Goal: Task Accomplishment & Management: Complete application form

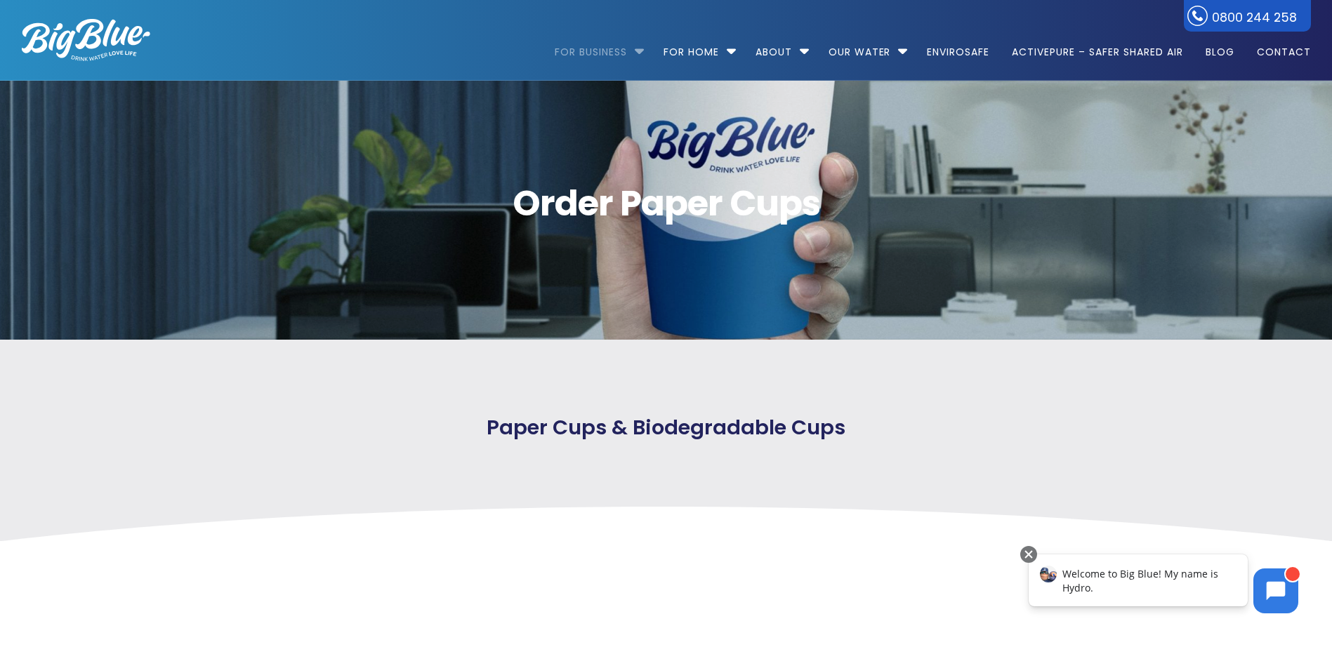
click at [635, 52] on li "For Business Bottled Water Delivery Plumbed in Water Coolers Fill Your Own Cool…" at bounding box center [603, 46] width 96 height 80
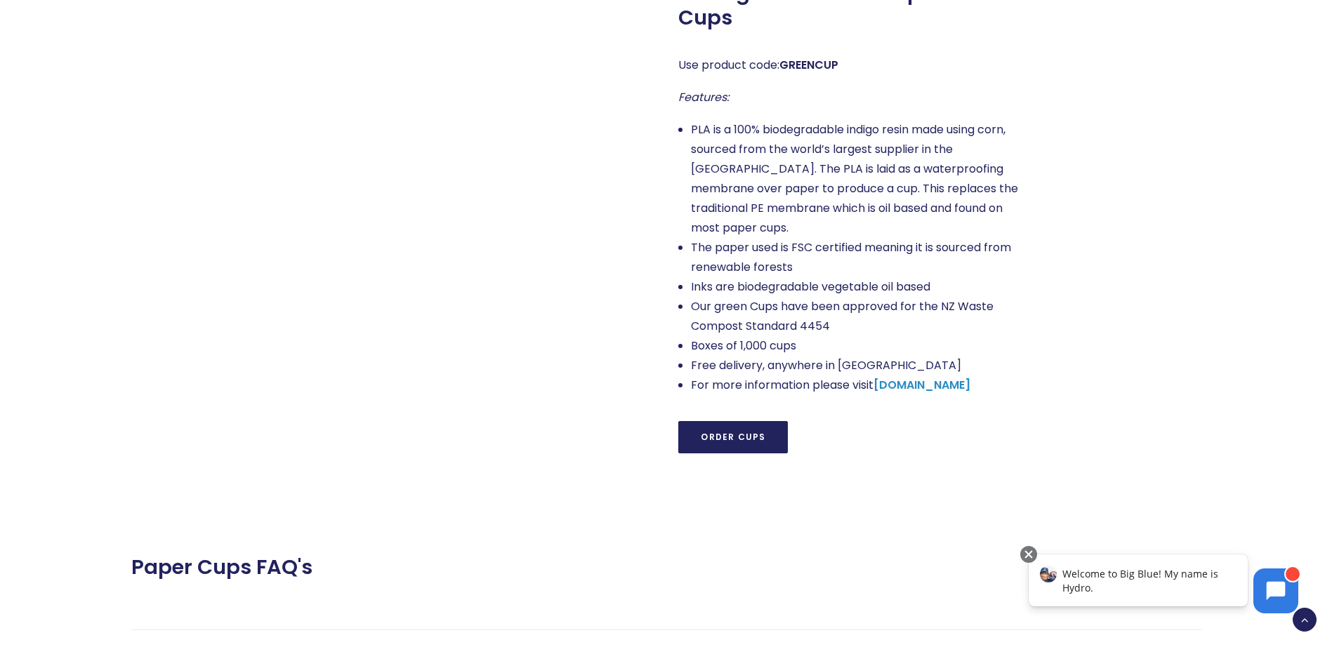
scroll to position [1193, 0]
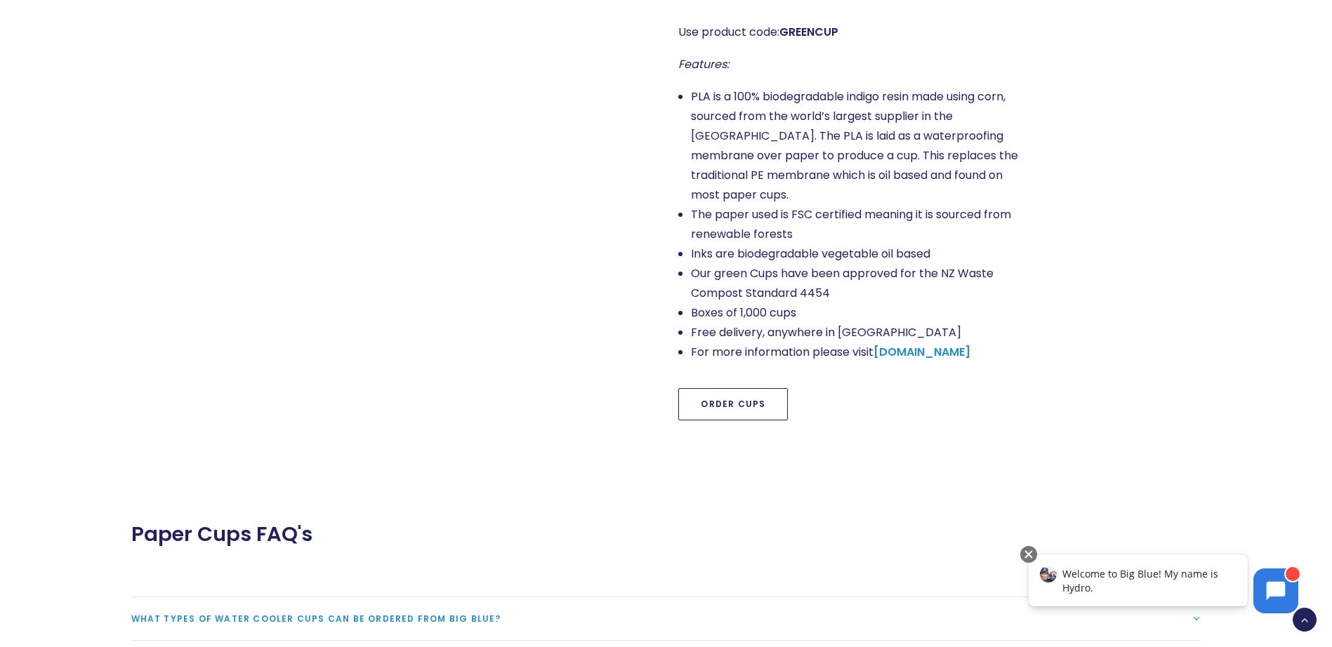
click at [750, 388] on link "Order Cups" at bounding box center [733, 404] width 110 height 32
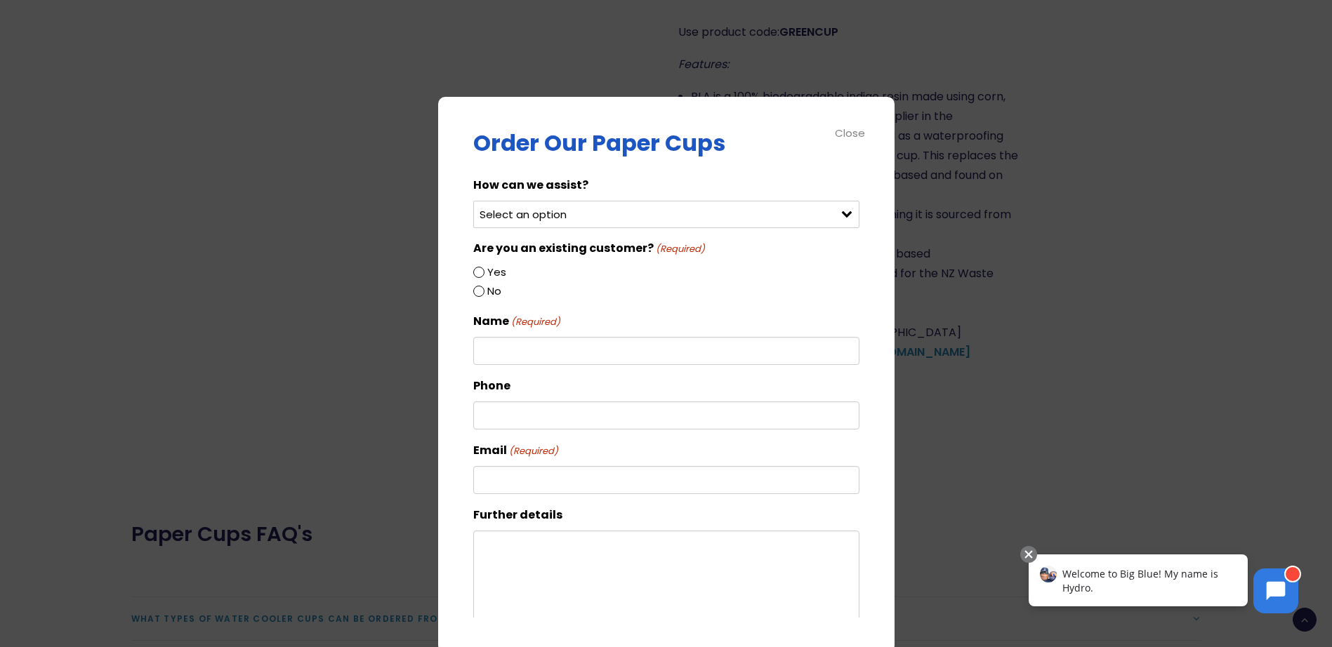
click at [833, 209] on div "Select an option Order green cups Order blue cups I need something else" at bounding box center [666, 214] width 386 height 27
click at [838, 213] on div "Select an option Order green cups Order blue cups I need something else" at bounding box center [666, 214] width 386 height 27
click at [834, 210] on div "Select an option Order green cups Order blue cups I need something else" at bounding box center [666, 214] width 386 height 27
click at [478, 272] on input "Yes" at bounding box center [478, 272] width 11 height 11
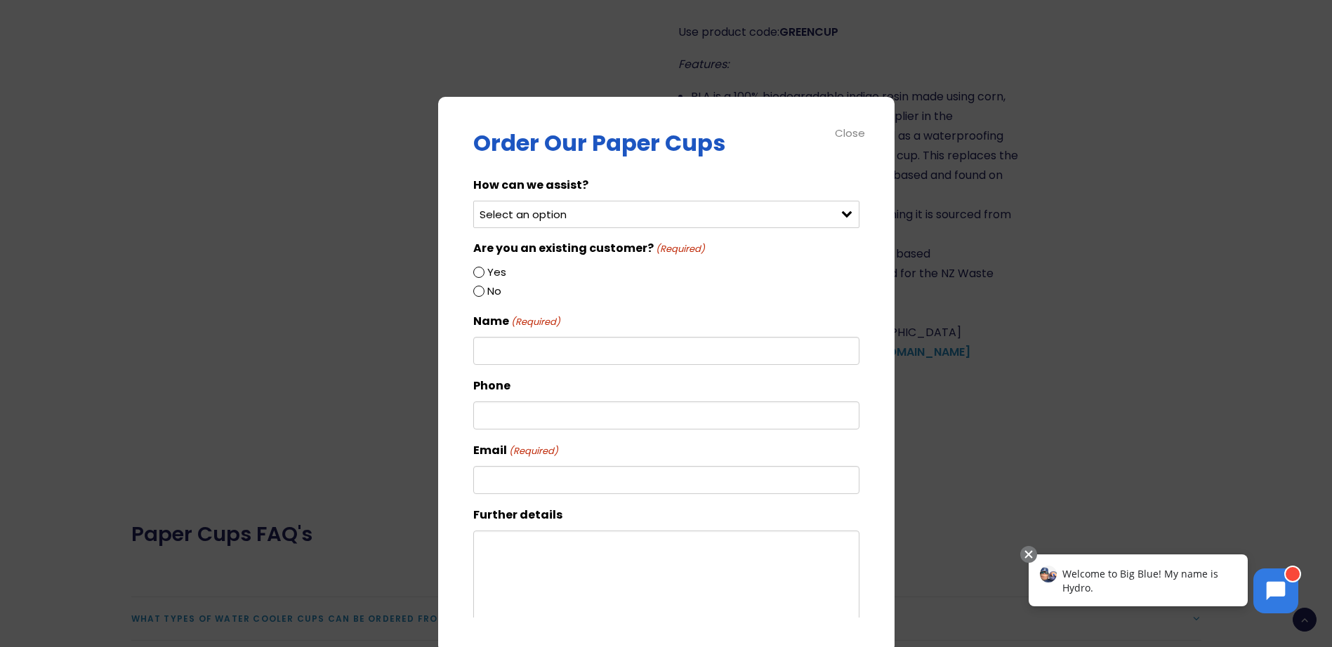
radio input "true"
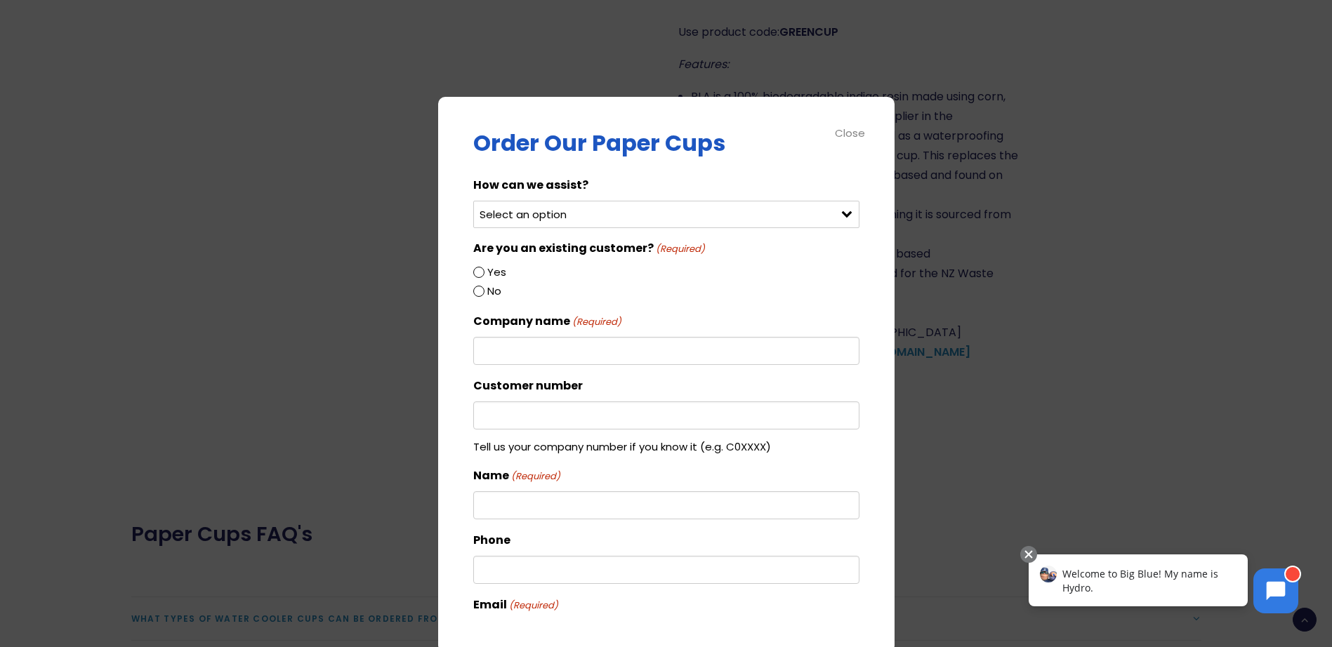
click at [832, 213] on div "Select an option Order green cups Order blue cups I need something else" at bounding box center [666, 214] width 386 height 27
click at [539, 352] on input "Company name (Required)" at bounding box center [666, 351] width 386 height 28
type input "Pacific Radiology"
click at [841, 135] on div "Close" at bounding box center [851, 133] width 32 height 16
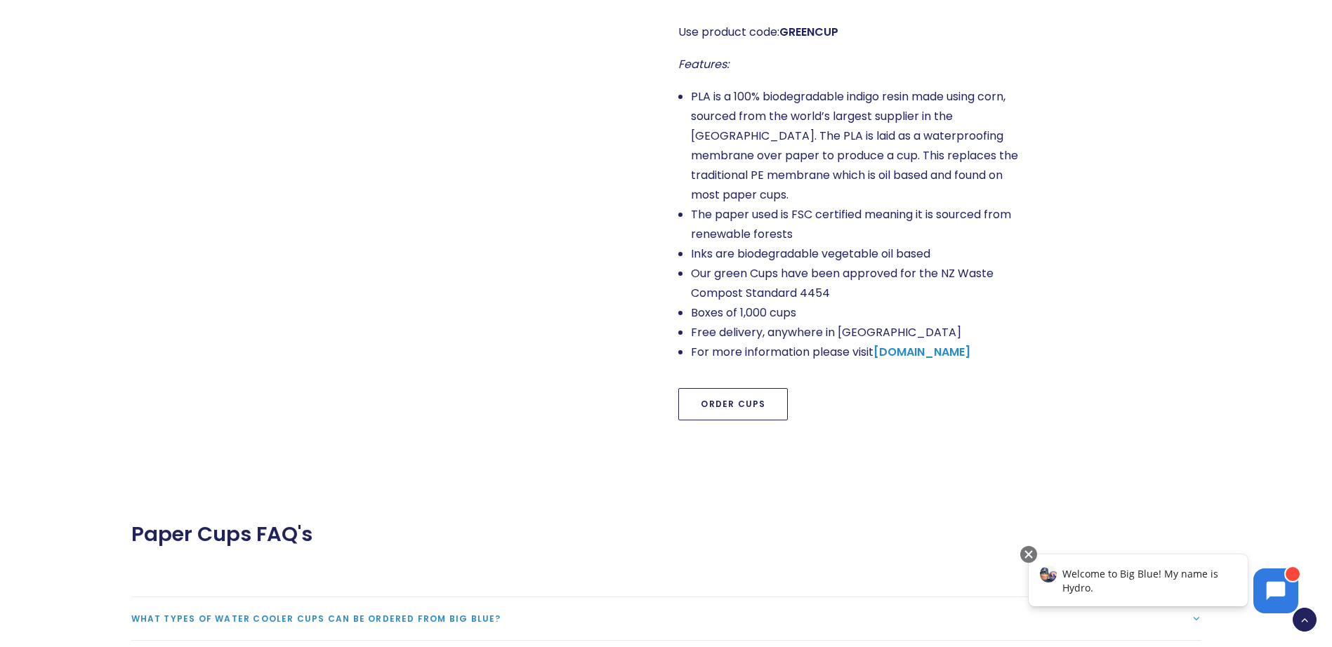
click at [727, 393] on link "Order Cups" at bounding box center [733, 404] width 110 height 32
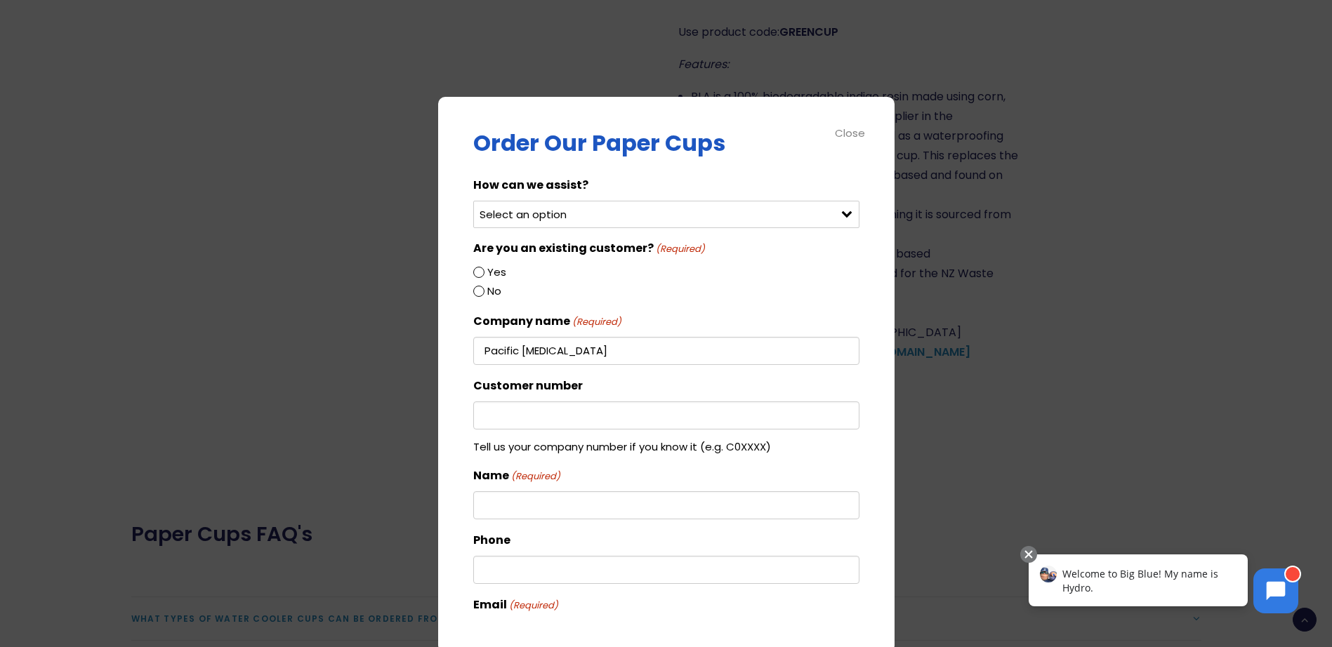
click at [831, 213] on div "Select an option Order green cups Order blue cups I need something else" at bounding box center [666, 214] width 386 height 27
click at [829, 213] on select "Select an option Order green cups Order blue cups I need something else" at bounding box center [666, 214] width 386 height 27
click at [473, 201] on select "Select an option Order green cups Order blue cups I need something else" at bounding box center [666, 214] width 386 height 27
click at [476, 270] on input "Yes" at bounding box center [478, 272] width 11 height 11
click at [480, 274] on input "Yes" at bounding box center [478, 272] width 11 height 11
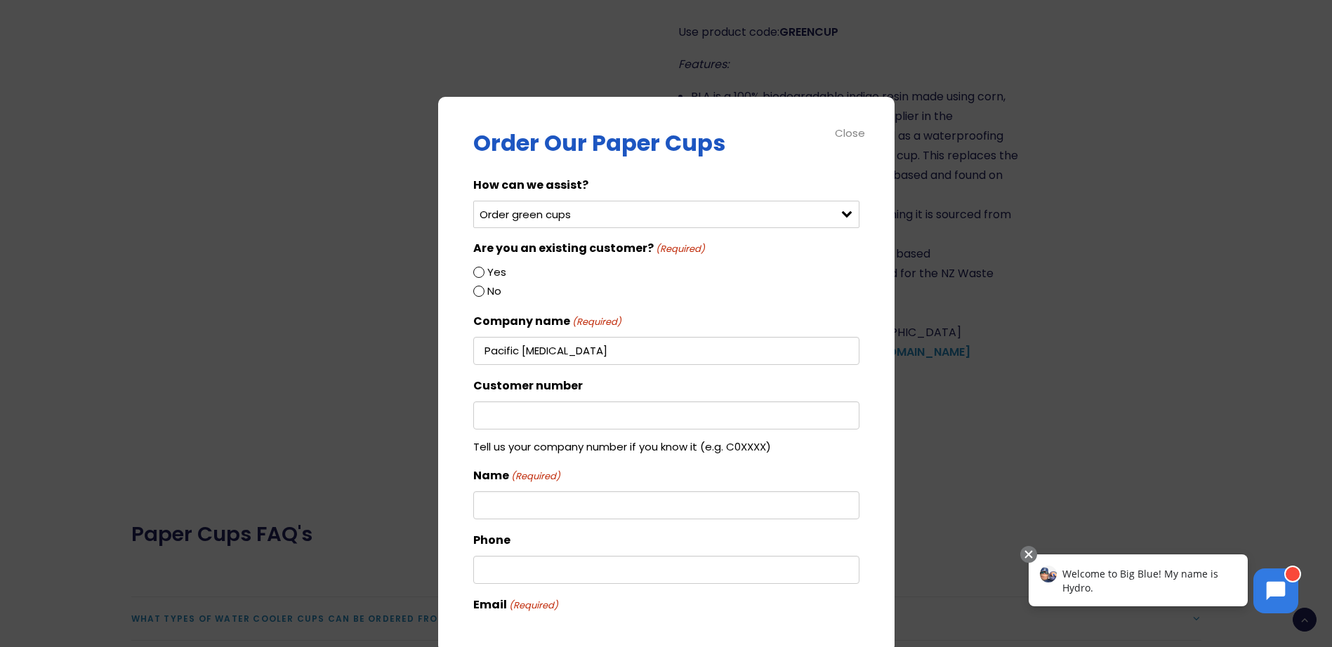
click at [480, 274] on input "Yes" at bounding box center [478, 272] width 11 height 11
click at [479, 272] on input "Yes" at bounding box center [478, 272] width 11 height 11
click at [840, 214] on div "Select an option Order green cups Order blue cups I need something else" at bounding box center [666, 214] width 386 height 27
click at [837, 214] on div "Select an option Order green cups Order blue cups I need something else" at bounding box center [666, 214] width 386 height 27
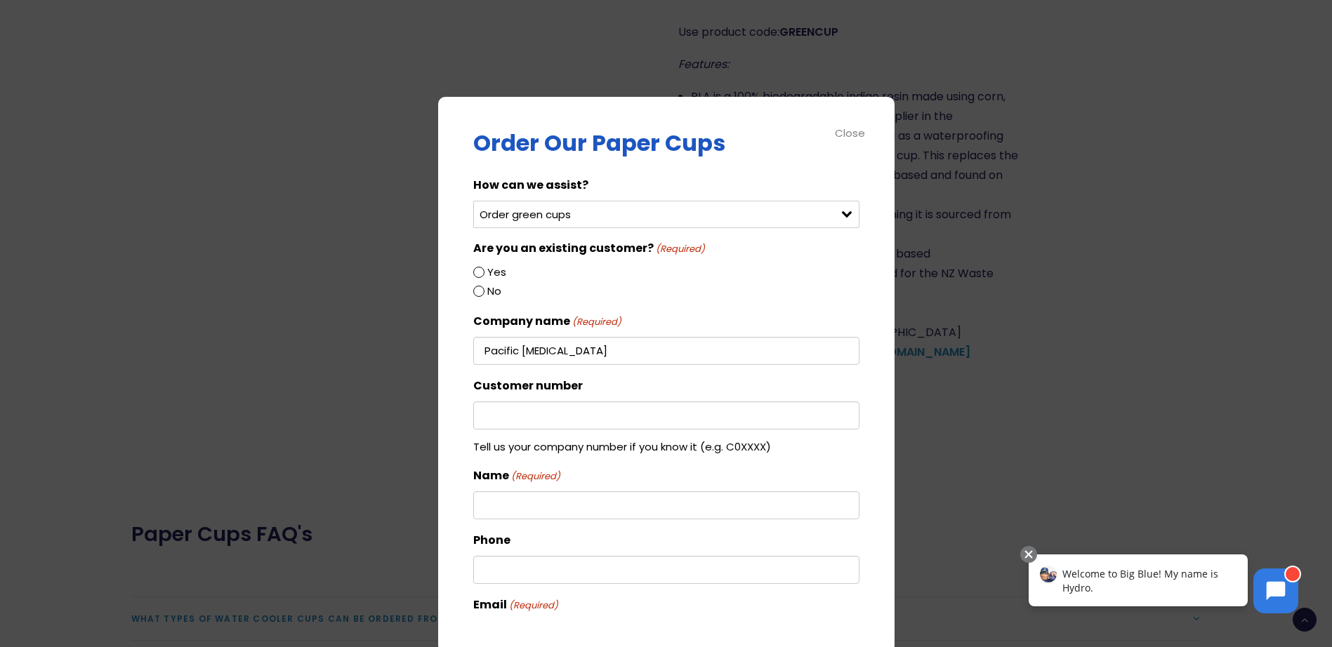
click at [837, 214] on div "Select an option Order green cups Order blue cups I need something else" at bounding box center [666, 214] width 386 height 27
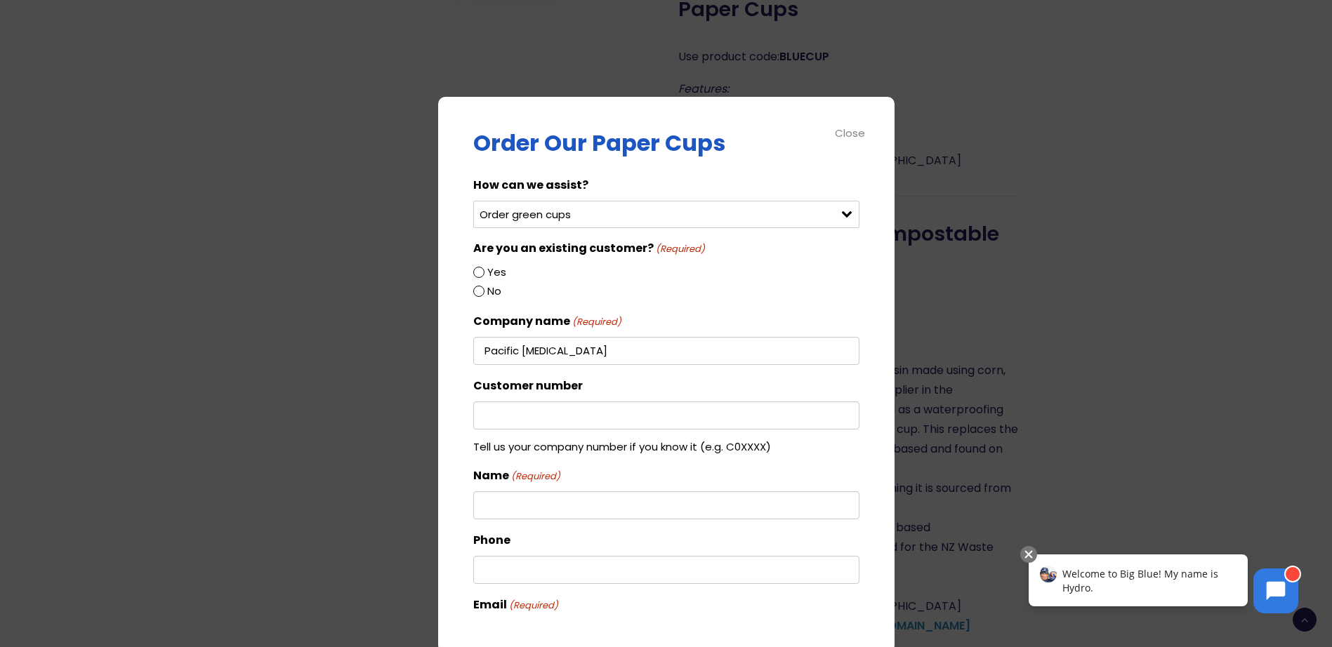
scroll to position [913, 0]
click at [835, 208] on div "Select an option Order green cups Order blue cups I need something else" at bounding box center [666, 214] width 386 height 27
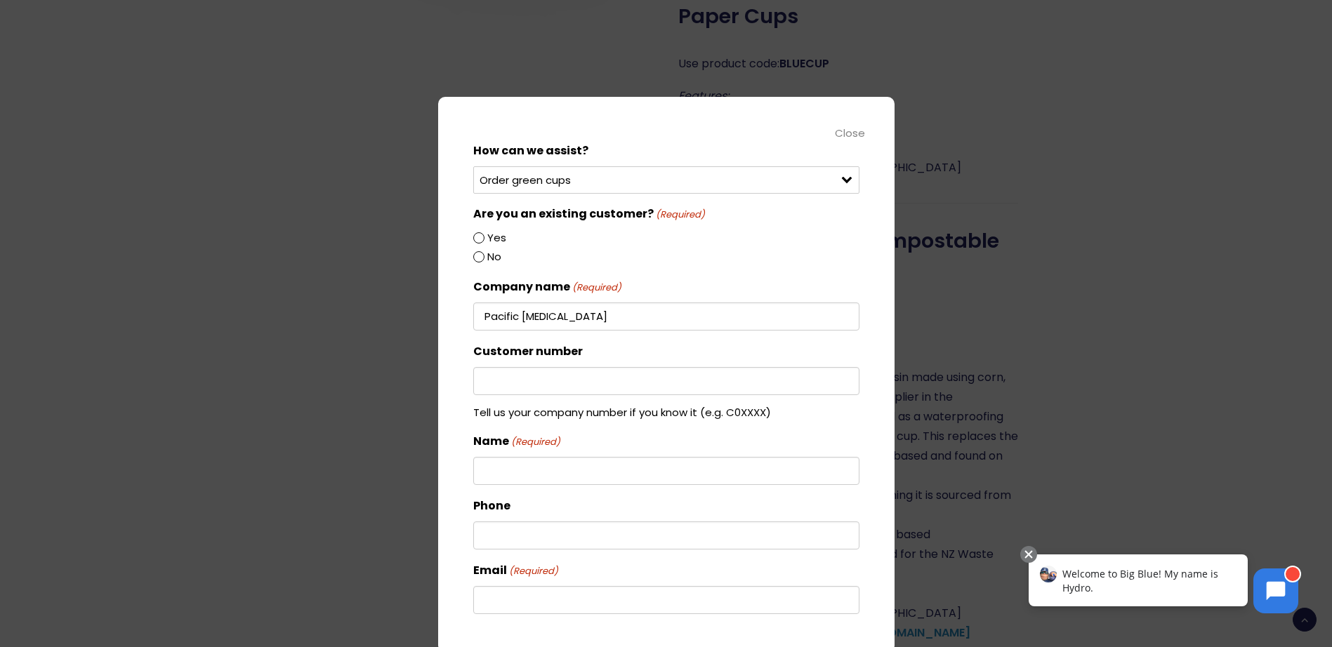
scroll to position [0, 0]
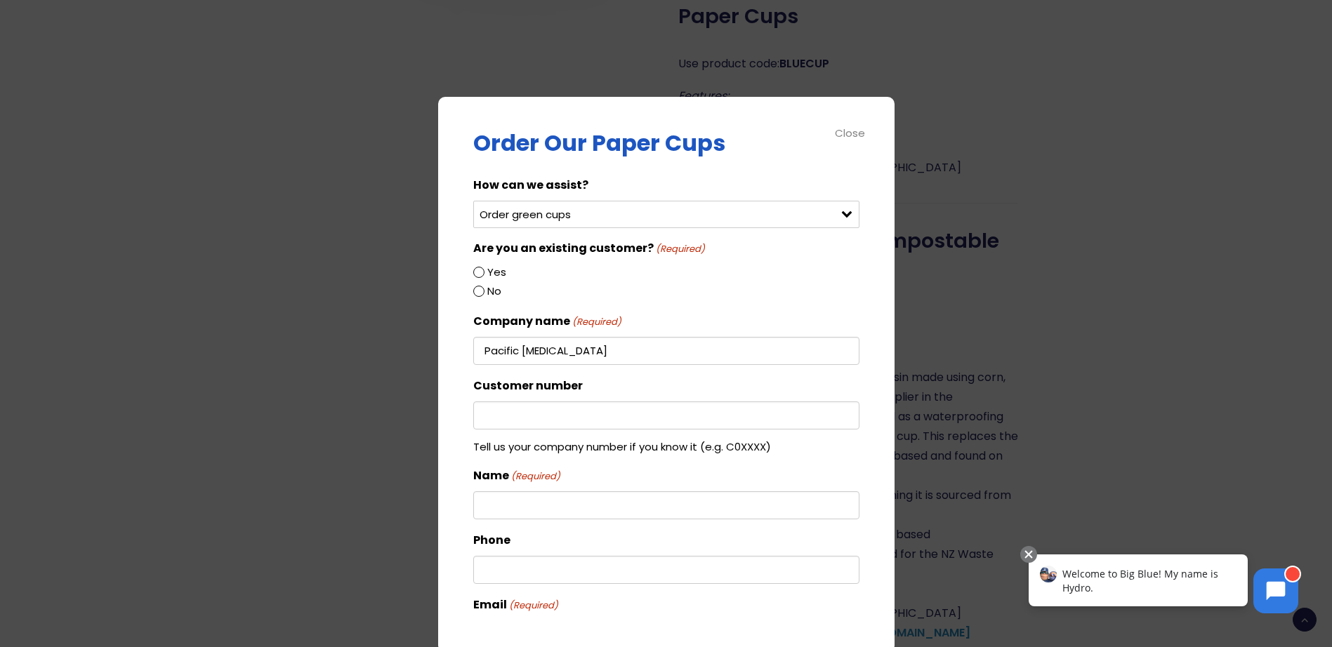
click at [834, 216] on div "Select an option Order green cups Order blue cups I need something else" at bounding box center [666, 214] width 386 height 27
drag, startPoint x: 834, startPoint y: 216, endPoint x: 773, endPoint y: 211, distance: 61.3
click at [773, 211] on select "Select an option Order green cups Order blue cups I need something else" at bounding box center [666, 214] width 386 height 27
select select "Order blue cups"
click at [473, 201] on select "Select an option Order green cups Order blue cups I need something else" at bounding box center [666, 214] width 386 height 27
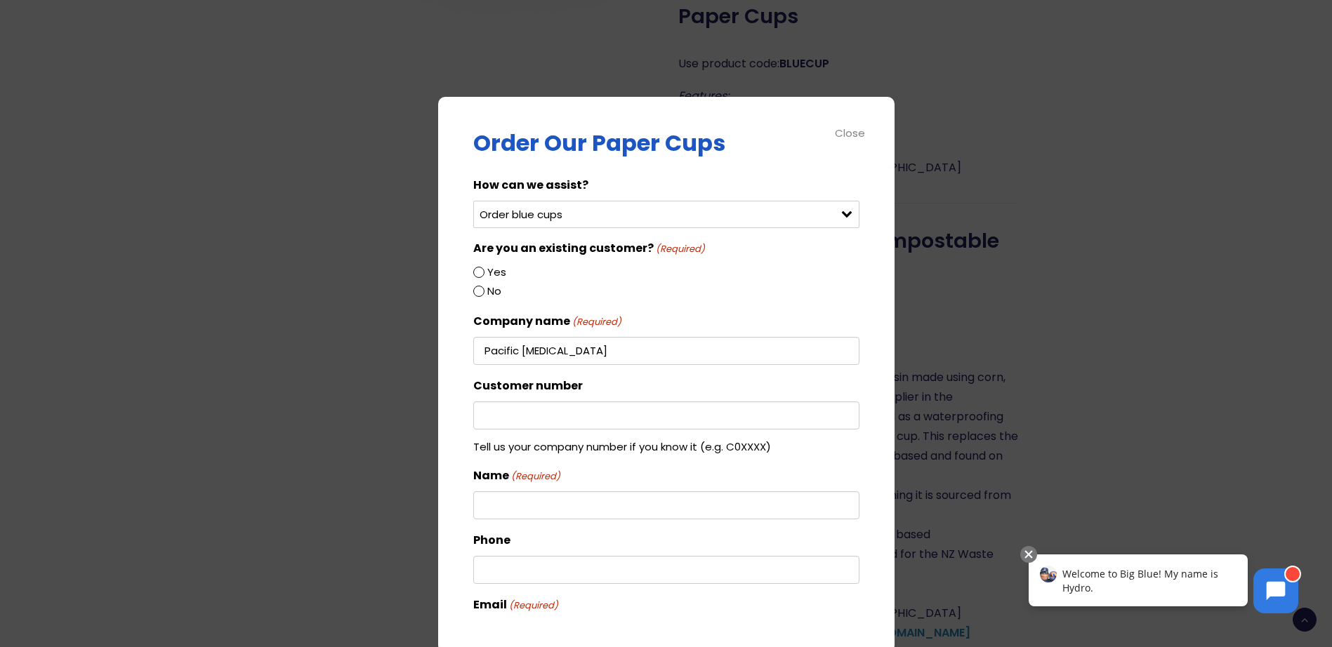
click at [477, 271] on input "Yes" at bounding box center [478, 272] width 11 height 11
click at [483, 288] on input "No" at bounding box center [478, 291] width 11 height 11
radio input "true"
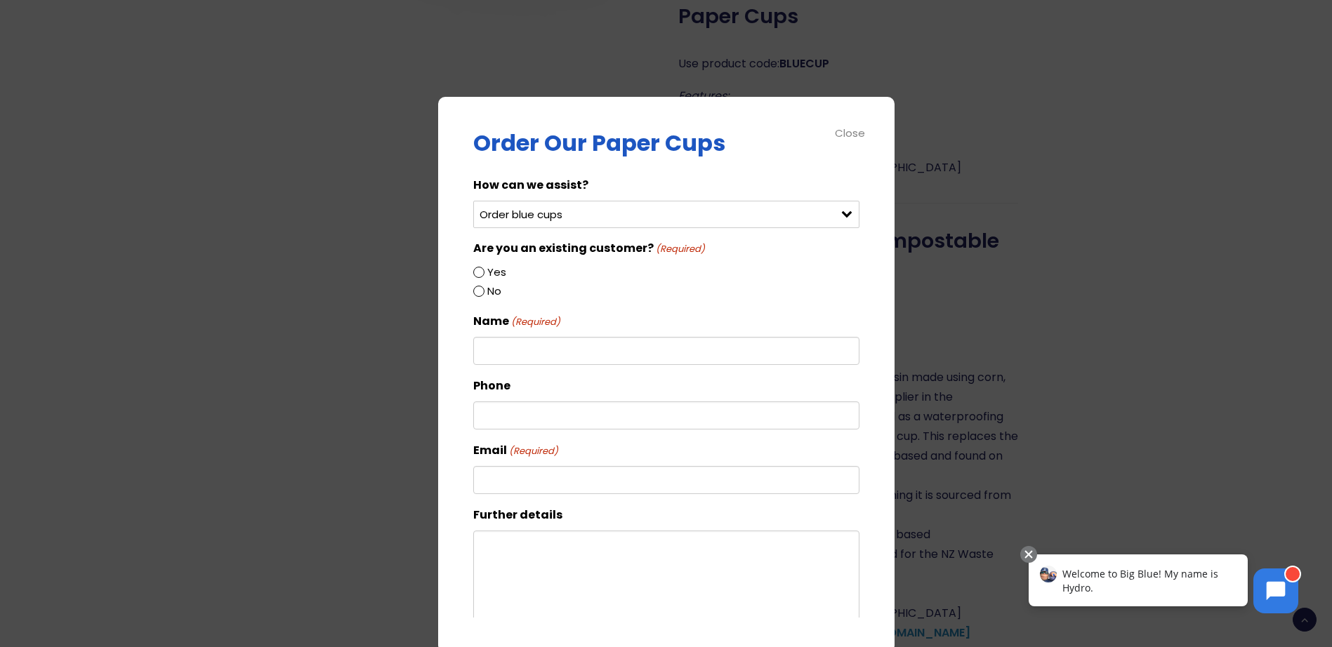
click at [479, 274] on input "Yes" at bounding box center [478, 272] width 11 height 11
radio input "true"
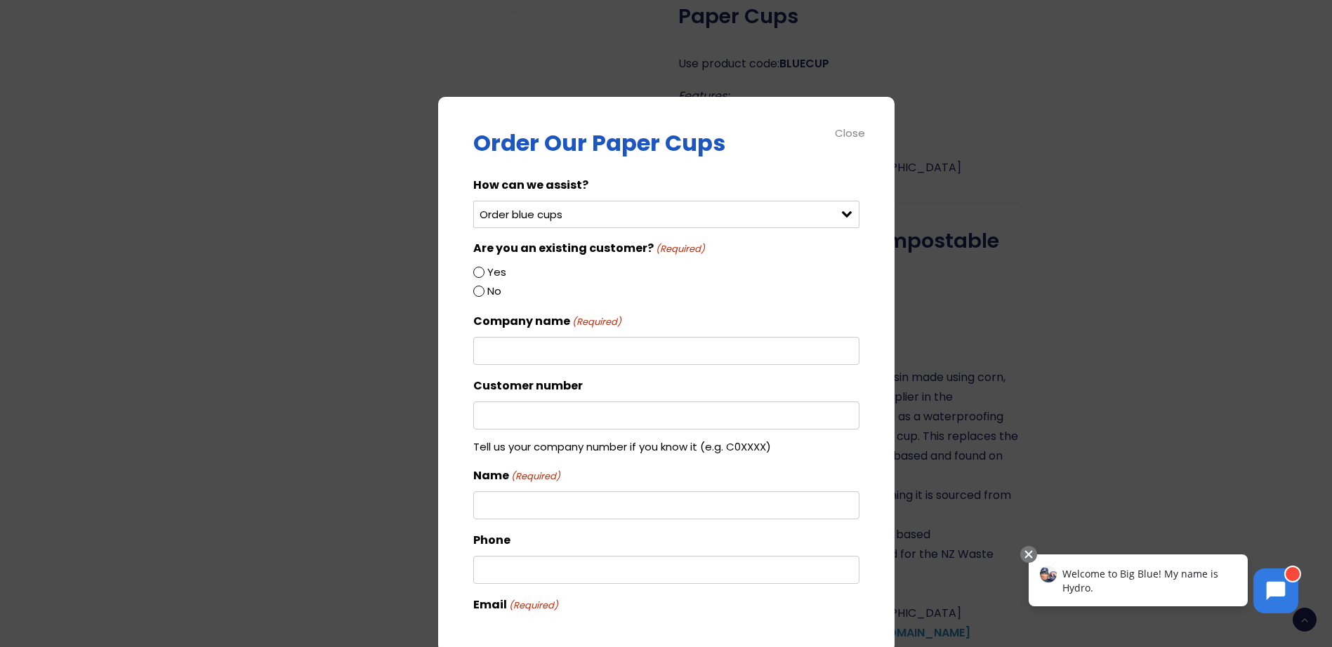
click at [478, 292] on input "No" at bounding box center [478, 291] width 11 height 11
radio input "true"
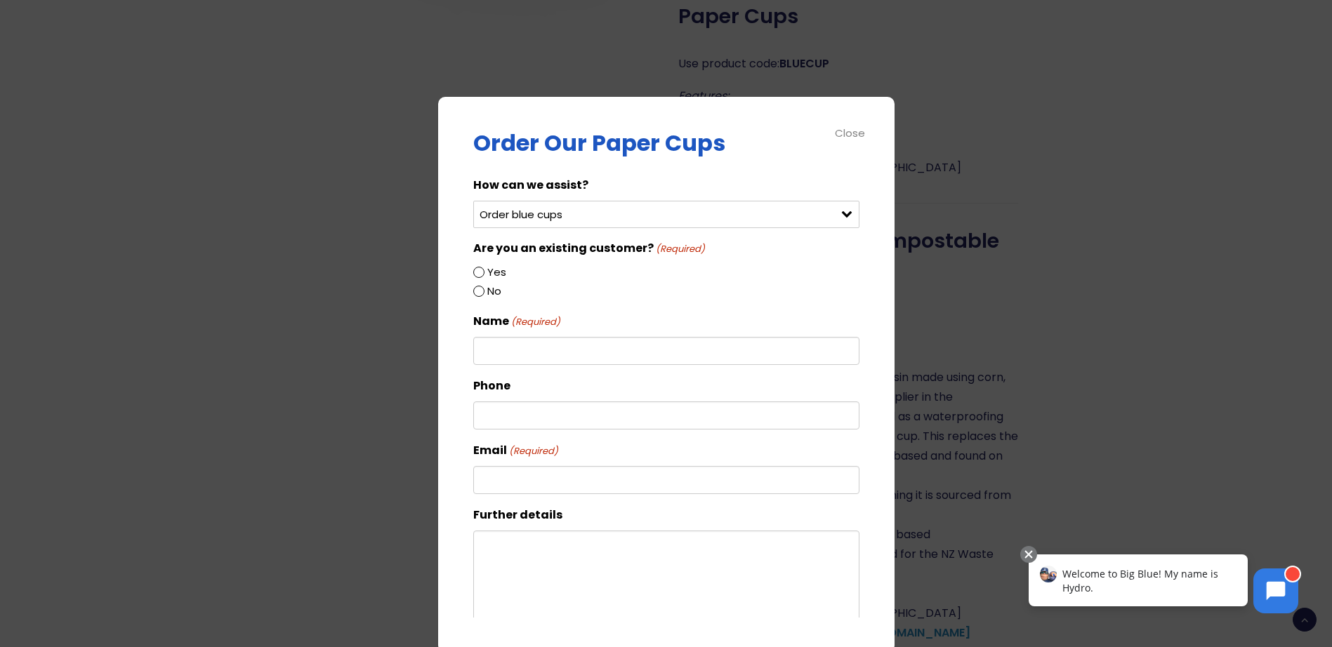
click at [480, 271] on input "Yes" at bounding box center [478, 272] width 11 height 11
radio input "true"
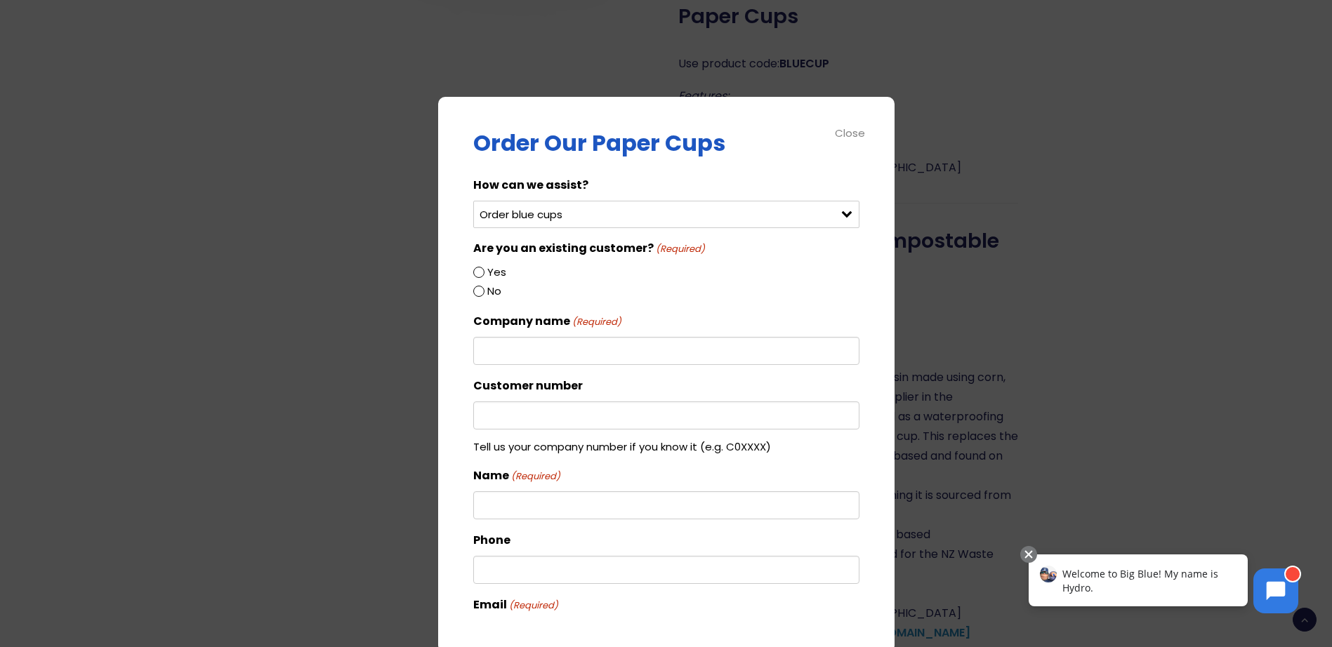
click at [497, 346] on input "Company name (Required)" at bounding box center [666, 351] width 386 height 28
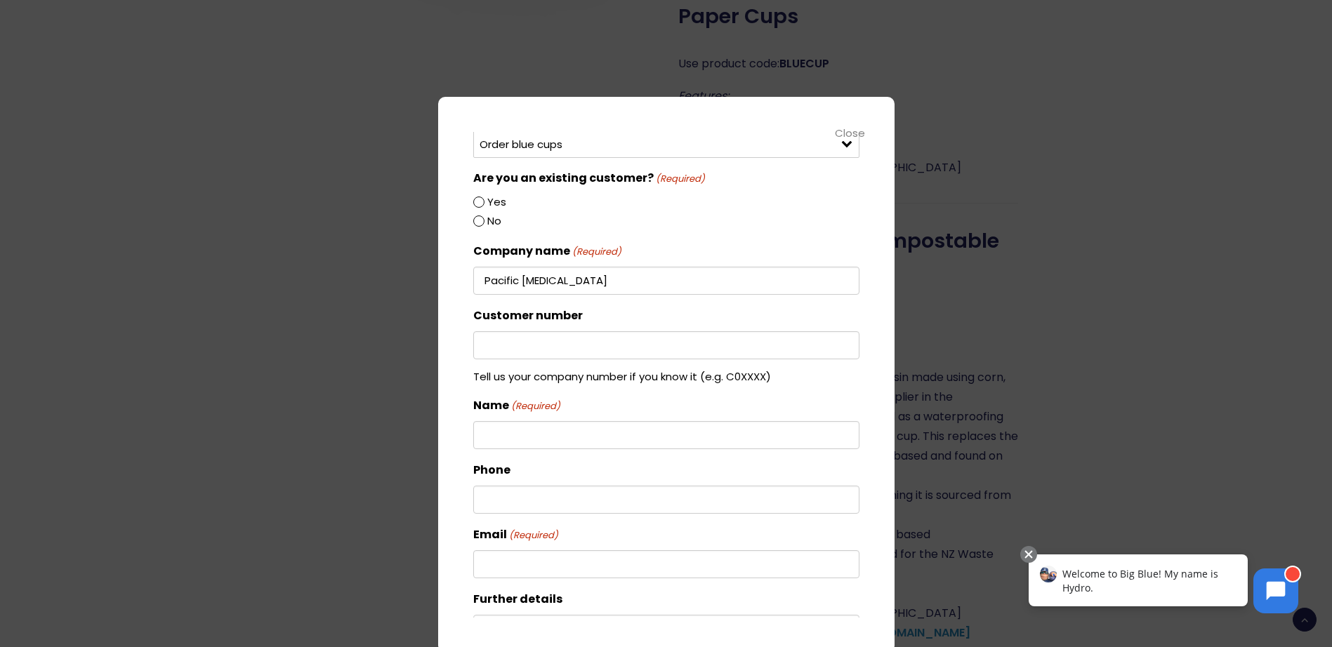
type input "Pacific Radiology"
click at [484, 438] on input "Name (Required)" at bounding box center [666, 435] width 386 height 28
type input "Wigram Radiology"
click at [500, 498] on input "Phone" at bounding box center [666, 500] width 386 height 28
click at [482, 496] on input "3754380" at bounding box center [666, 500] width 386 height 28
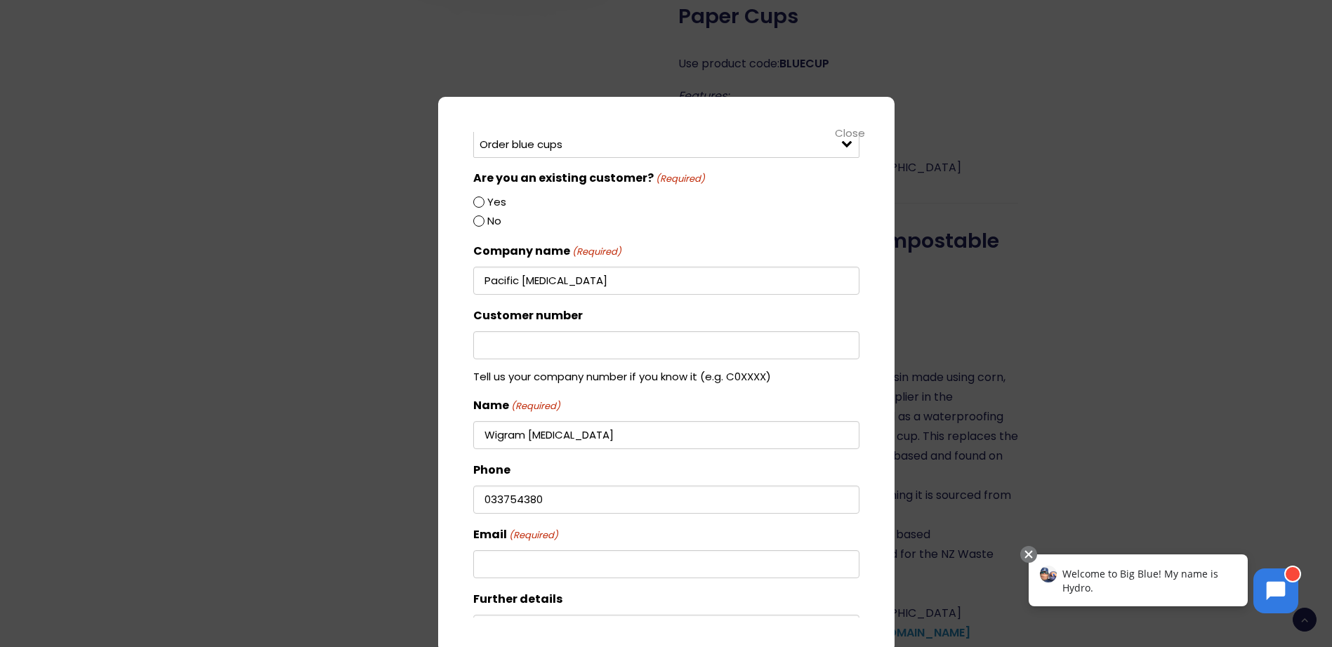
type input "033754380"
click at [501, 562] on input "Email (Required)" at bounding box center [666, 564] width 386 height 28
type input "w"
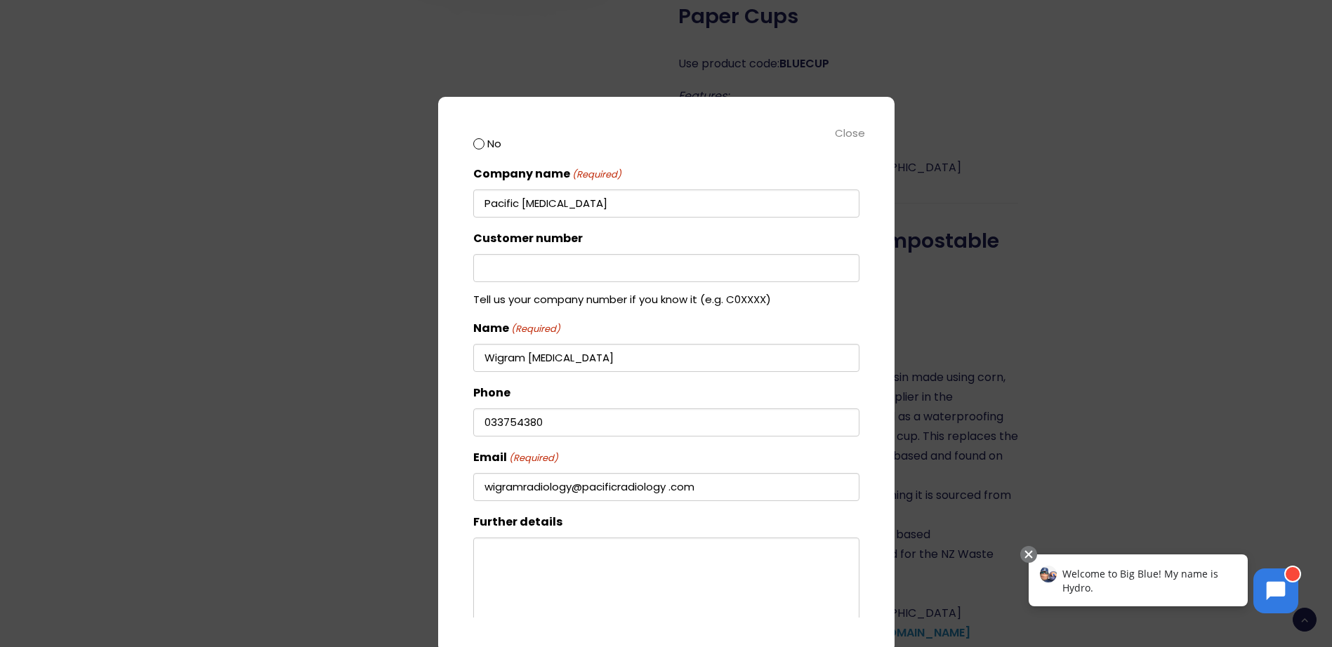
scroll to position [0, 0]
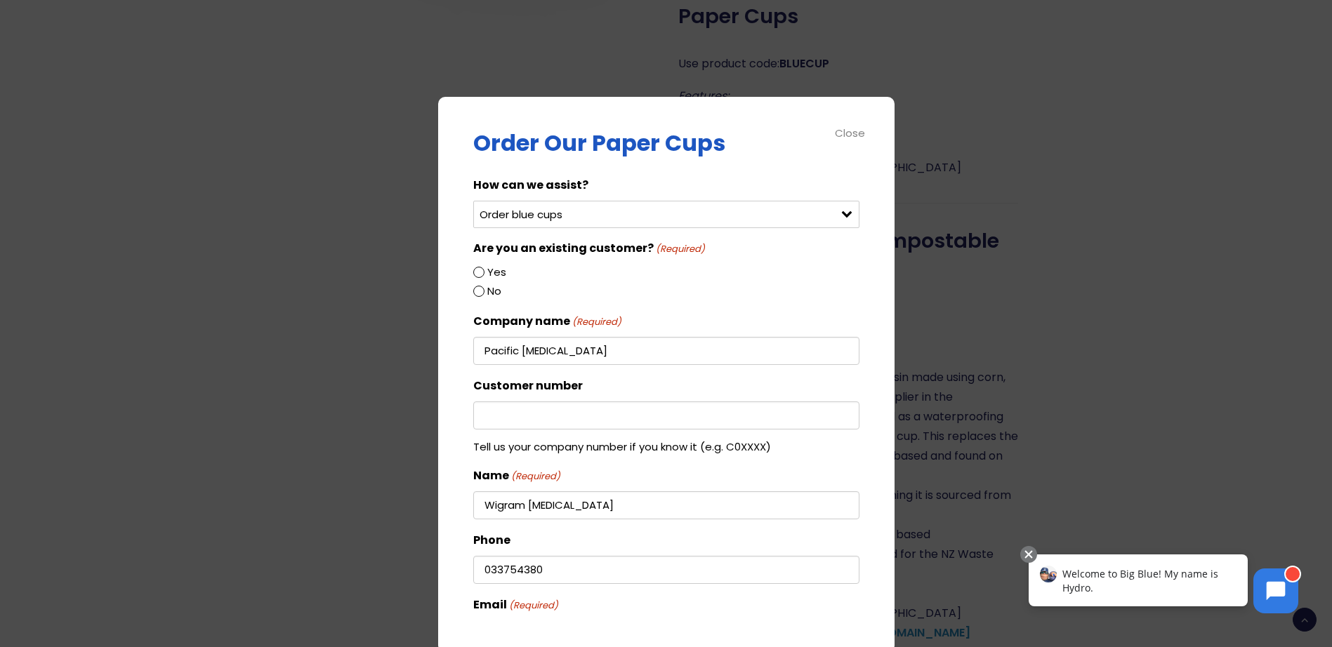
type input "wigramradiology@pacificradiology .com"
click at [477, 272] on input "Yes" at bounding box center [478, 272] width 11 height 11
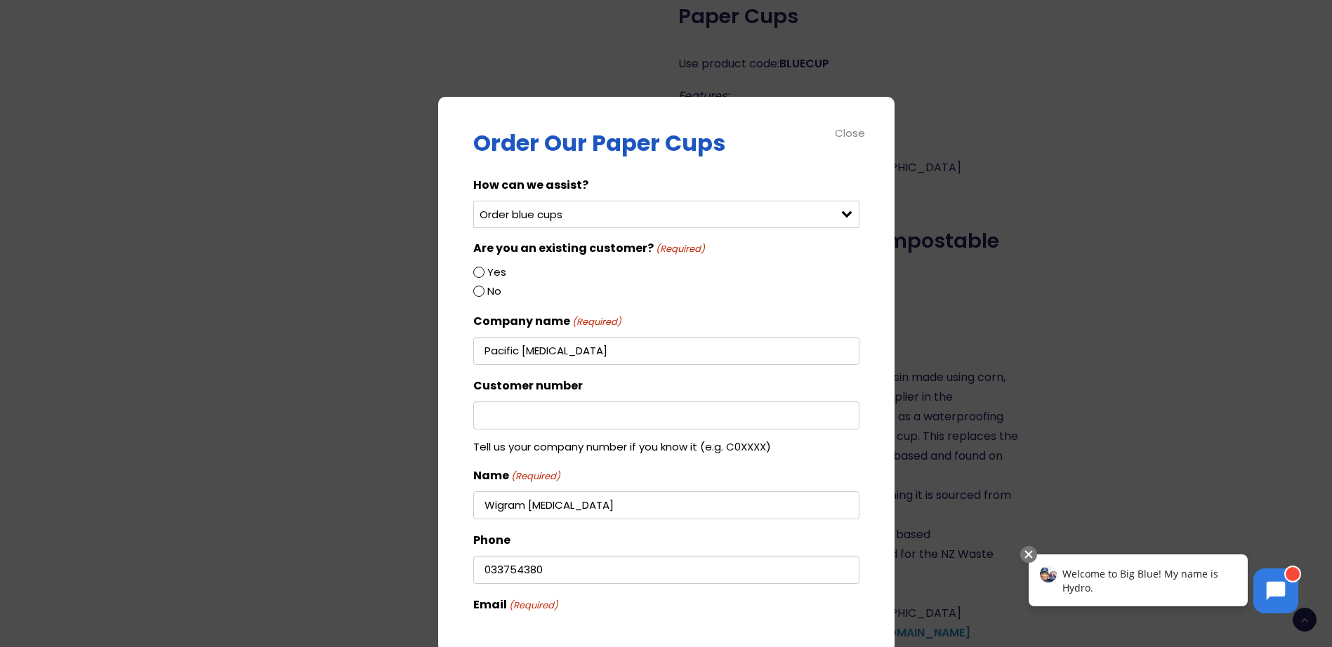
click at [477, 272] on input "Yes" at bounding box center [478, 272] width 11 height 11
click at [477, 294] on input "No" at bounding box center [478, 291] width 11 height 11
radio input "true"
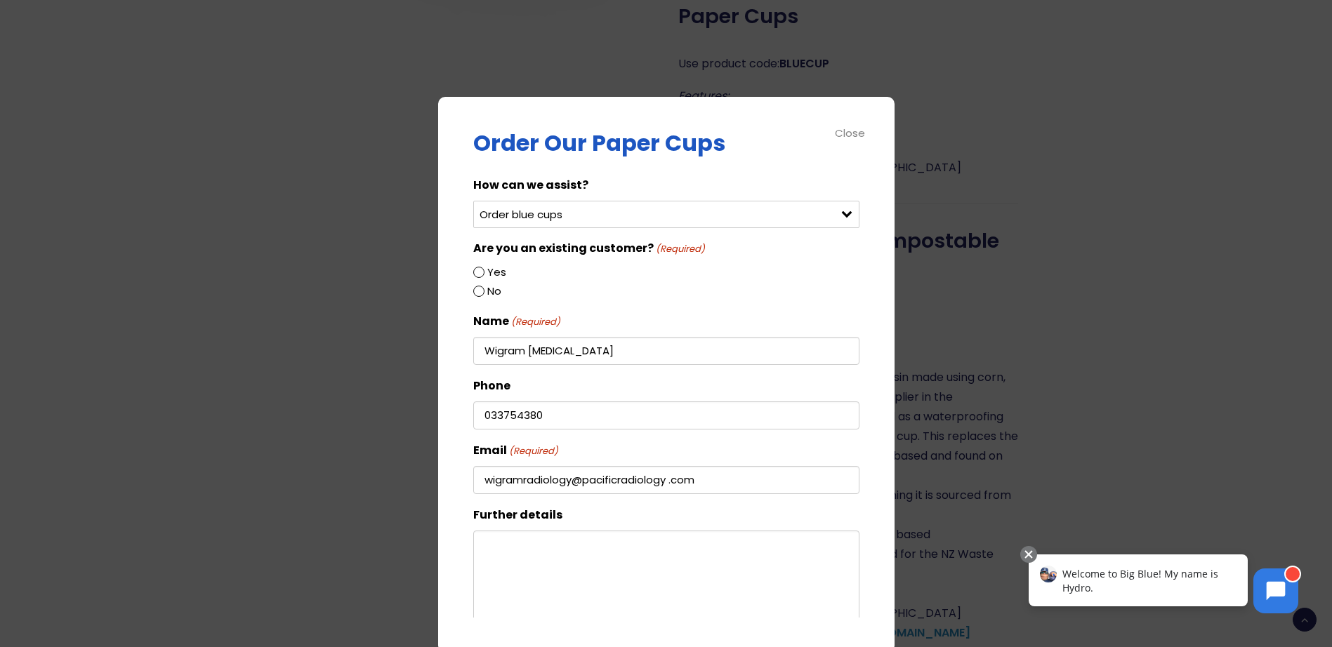
click at [477, 294] on input "No" at bounding box center [478, 291] width 11 height 11
click at [528, 283] on div "No" at bounding box center [666, 291] width 386 height 19
click at [544, 248] on legend "Are you an existing customer? (Required)" at bounding box center [589, 248] width 232 height 18
click at [677, 252] on span "(Required)" at bounding box center [679, 249] width 51 height 14
click at [483, 272] on input "Yes" at bounding box center [478, 272] width 11 height 11
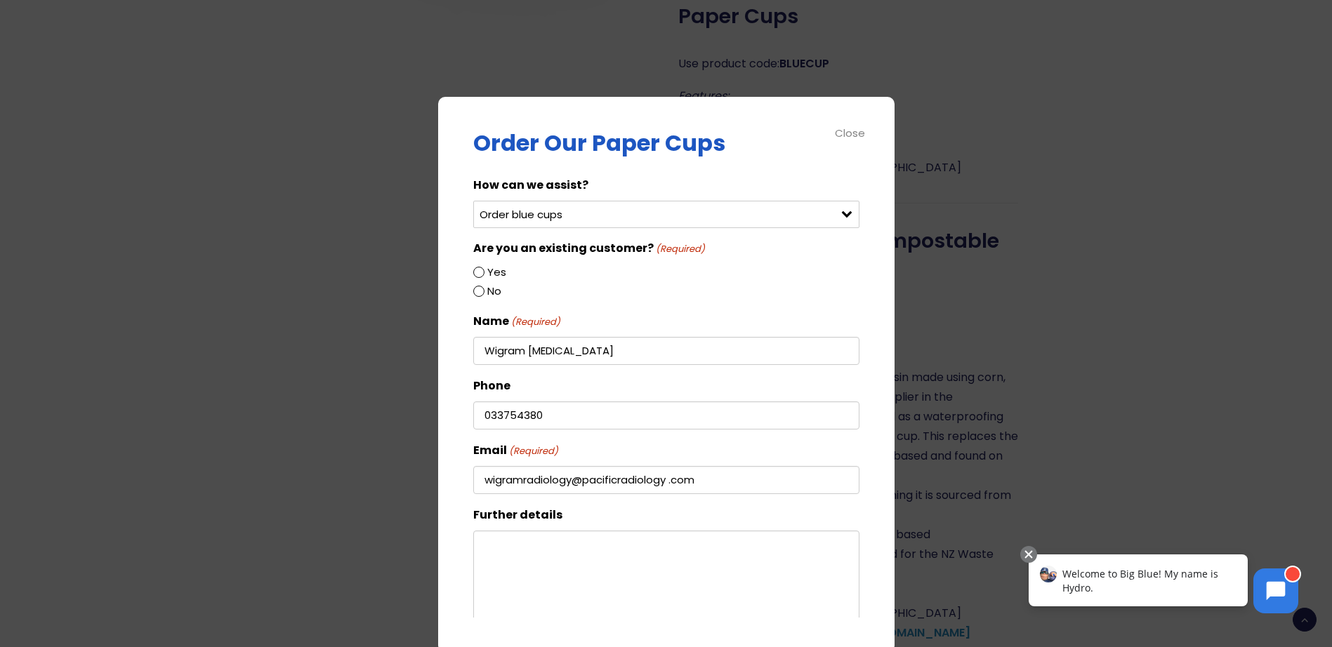
radio input "true"
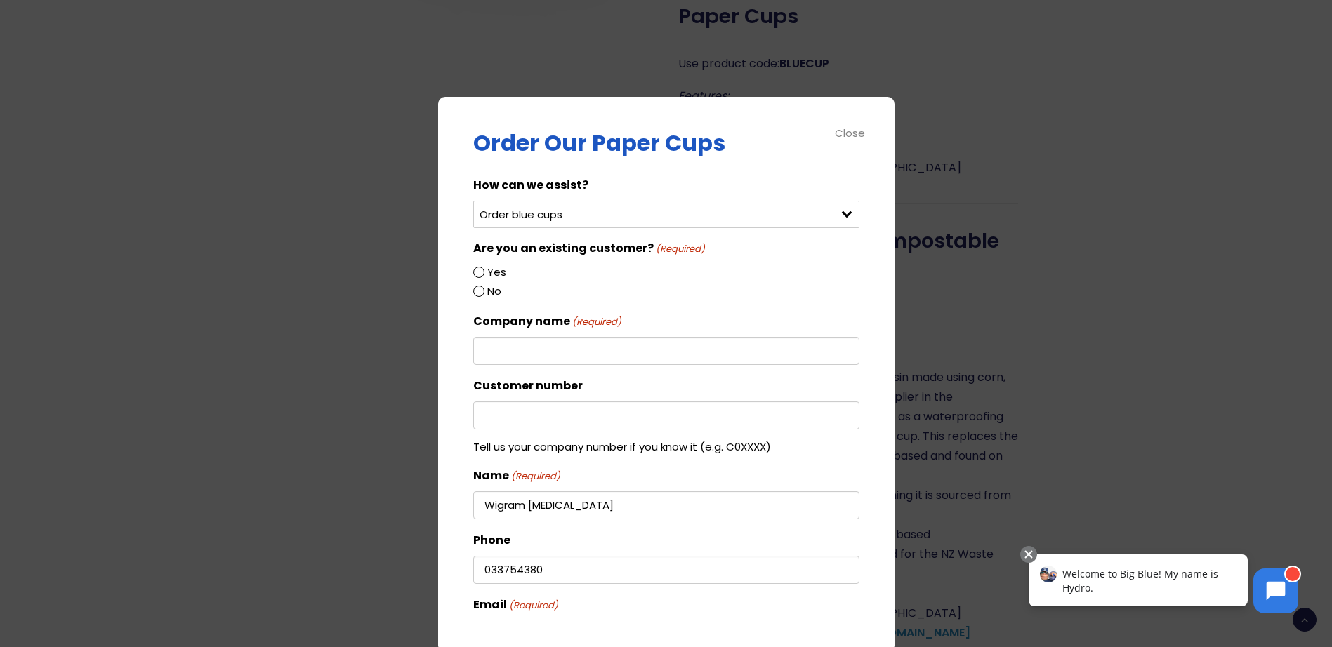
click at [844, 128] on div "Close" at bounding box center [851, 133] width 32 height 16
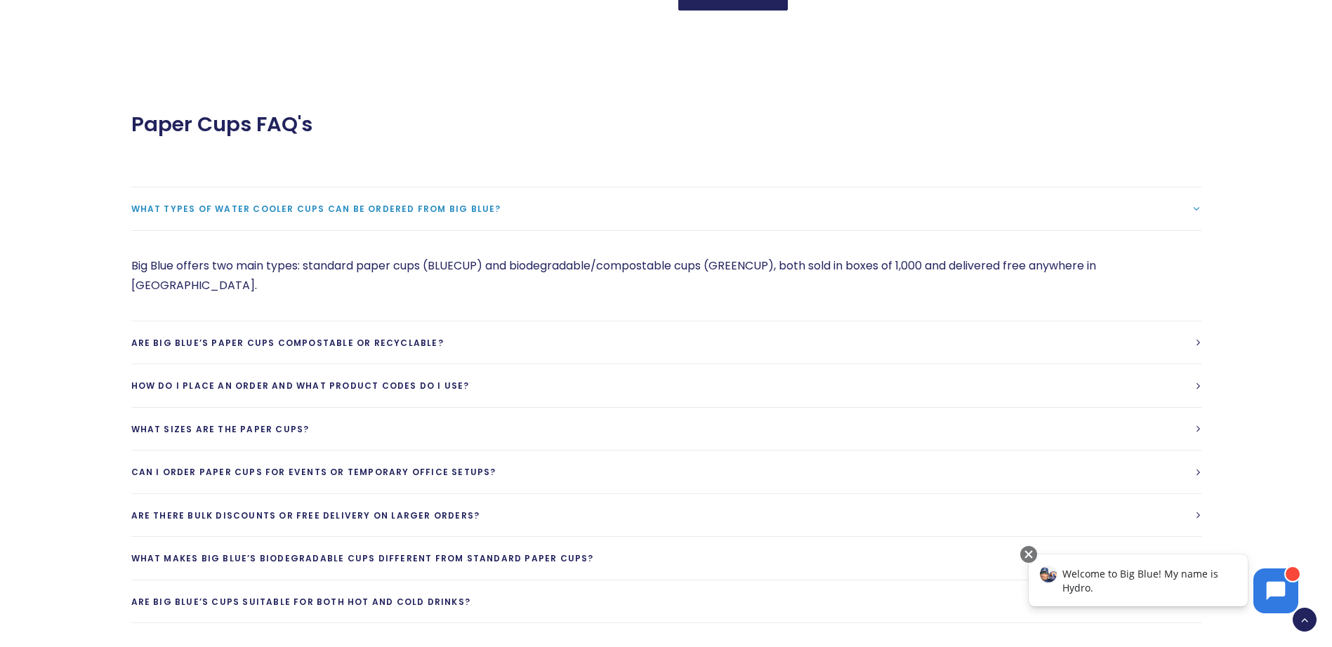
scroll to position [1615, 0]
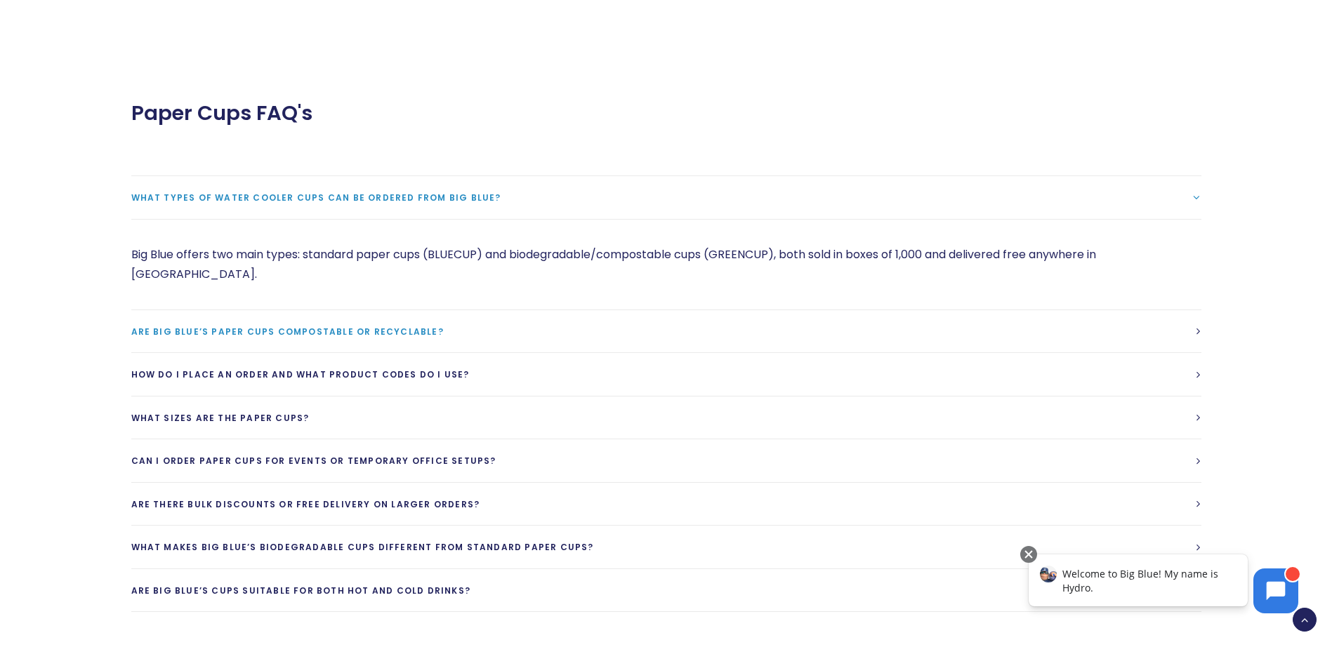
click at [444, 326] on span "Are Big Blue’s paper cups compostable or recyclable?" at bounding box center [287, 332] width 312 height 12
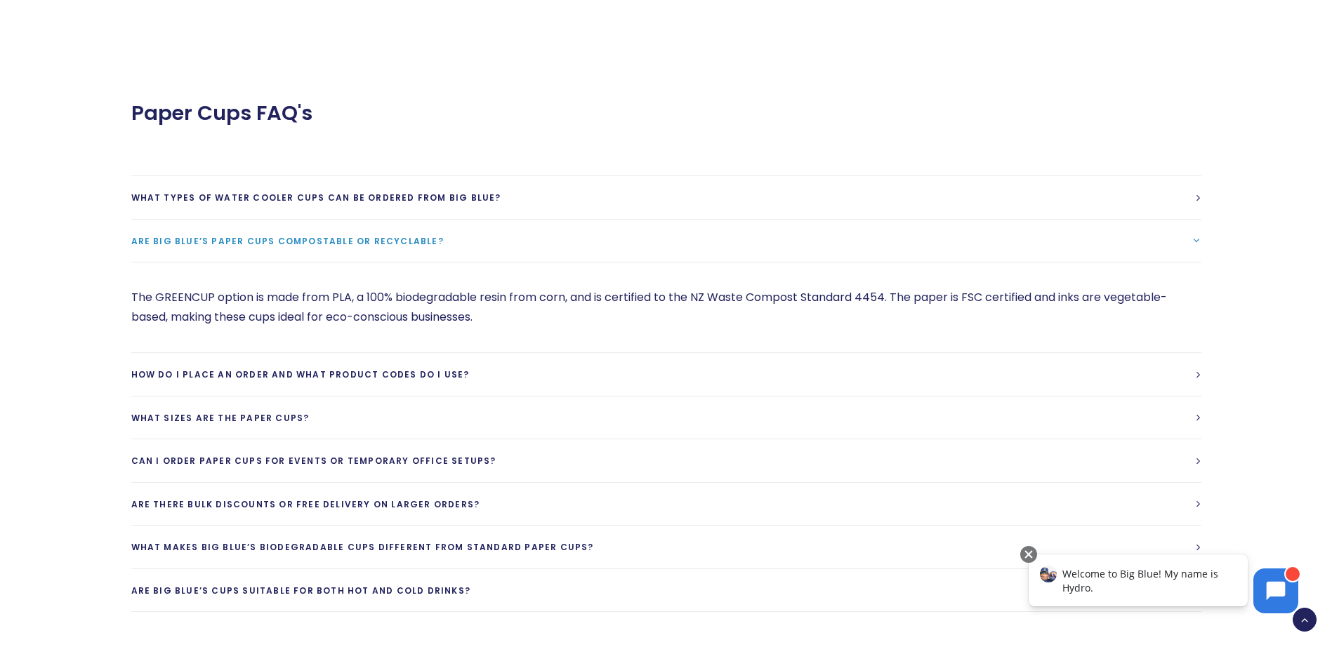
click at [1197, 288] on p "The GREENCUP option is made from PLA, a 100% biodegradable resin from corn, and…" at bounding box center [666, 307] width 1070 height 39
click at [392, 369] on span "How do I place an order and what product codes do I use?" at bounding box center [300, 375] width 338 height 12
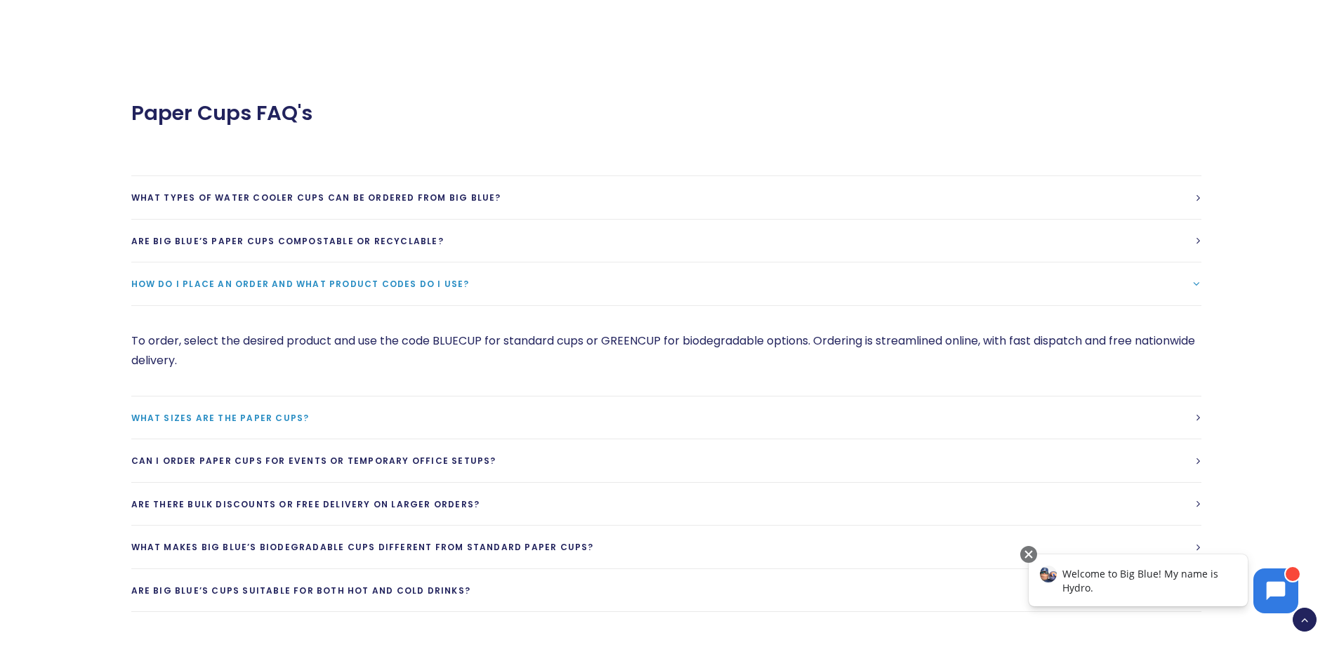
click at [302, 402] on link "What sizes are the paper cups?" at bounding box center [666, 418] width 1070 height 43
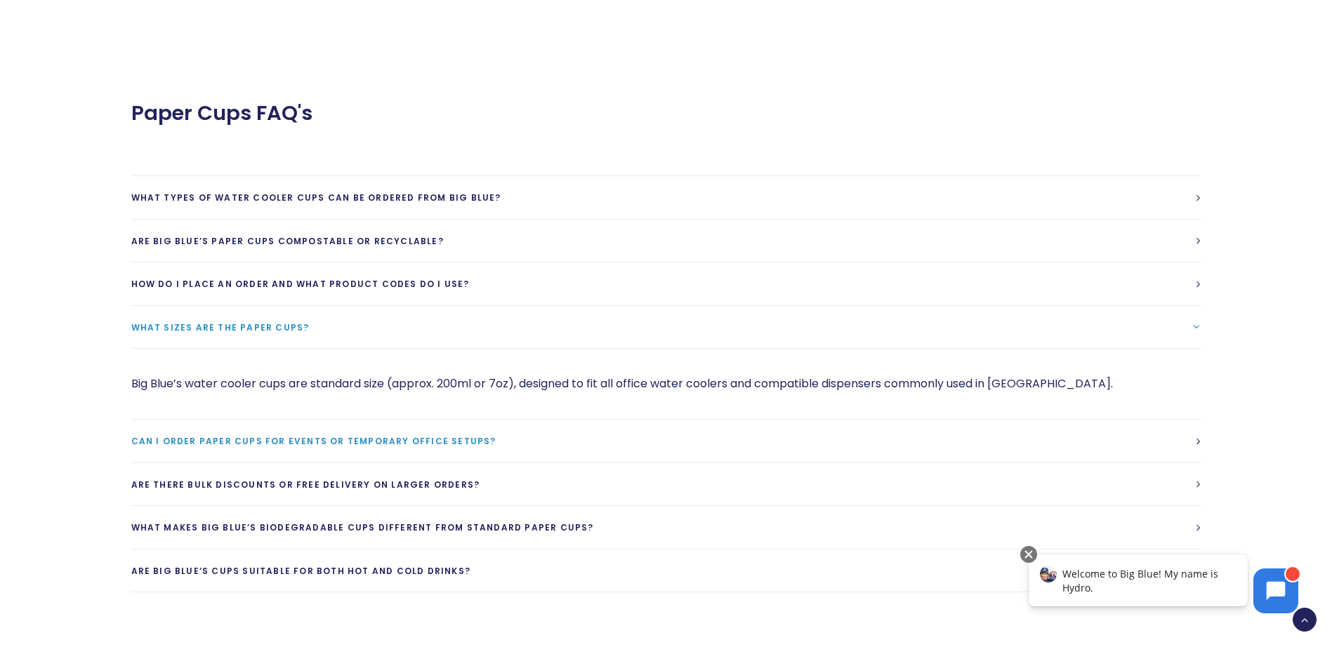
click at [307, 435] on span "Can I order paper cups for events or temporary office setups?" at bounding box center [313, 441] width 365 height 12
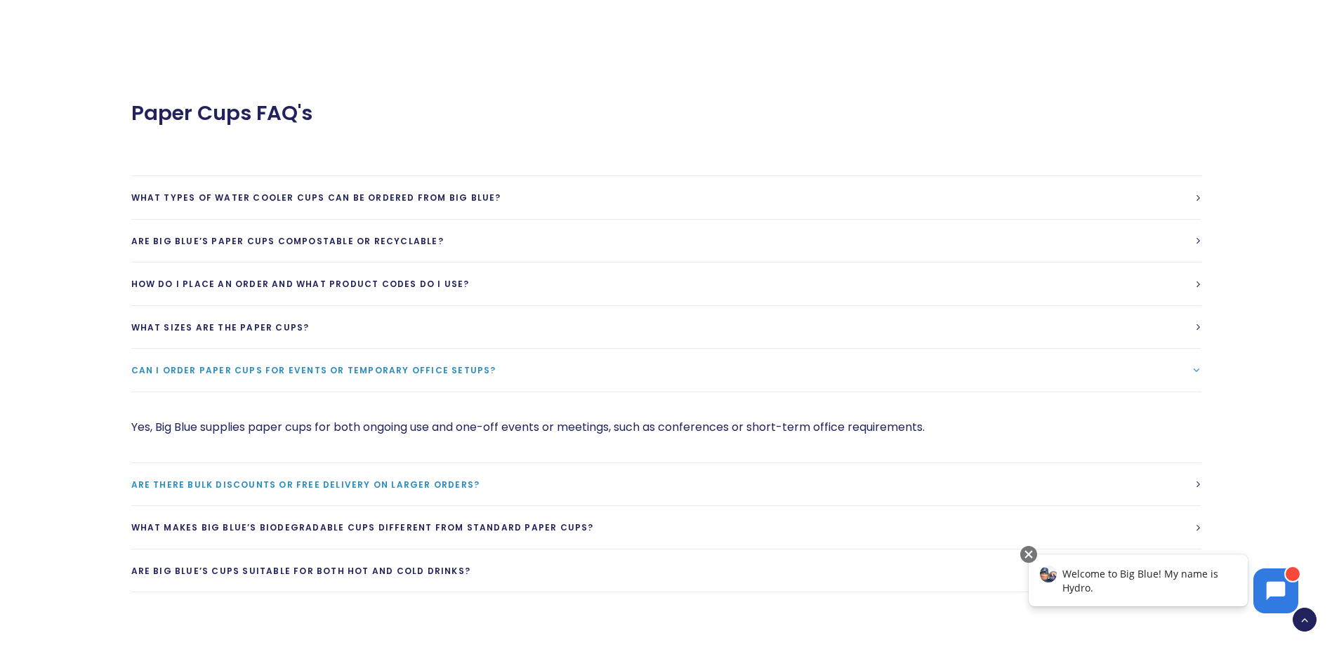
click at [320, 479] on span "Are there bulk discounts or free delivery on larger orders?" at bounding box center [305, 485] width 349 height 12
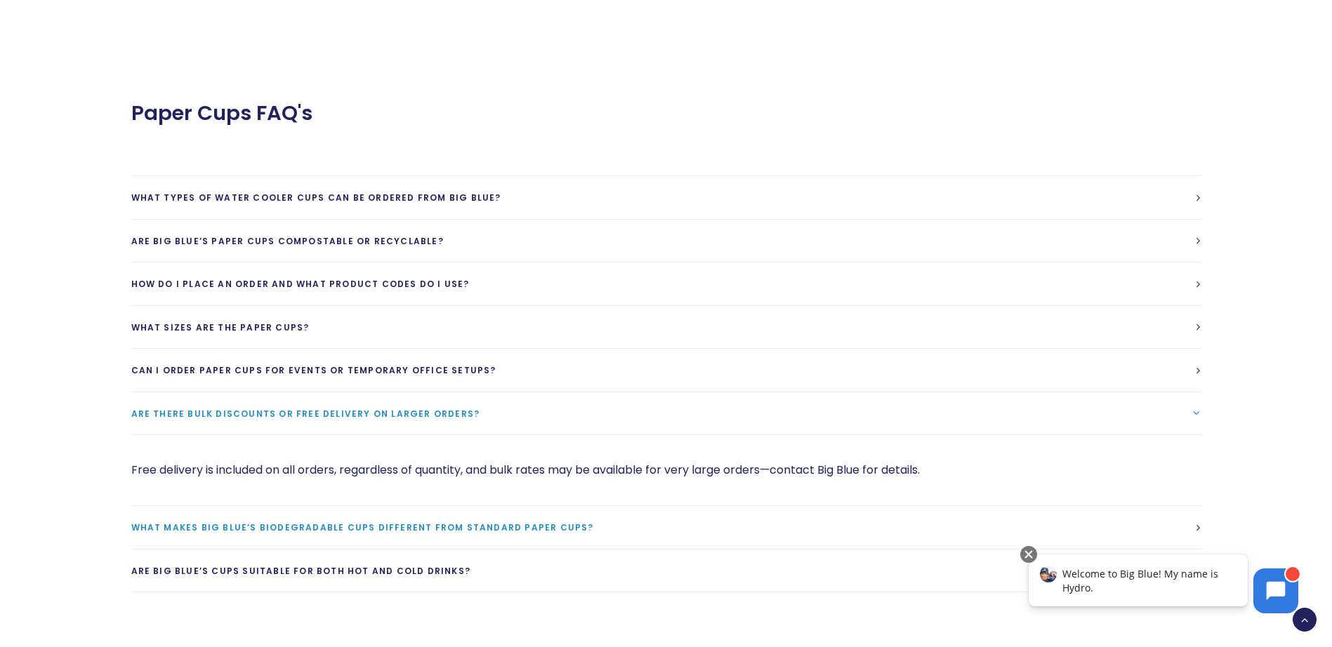
click at [315, 522] on span "What makes Big Blue’s biodegradable cups different from standard paper cups?" at bounding box center [362, 528] width 463 height 12
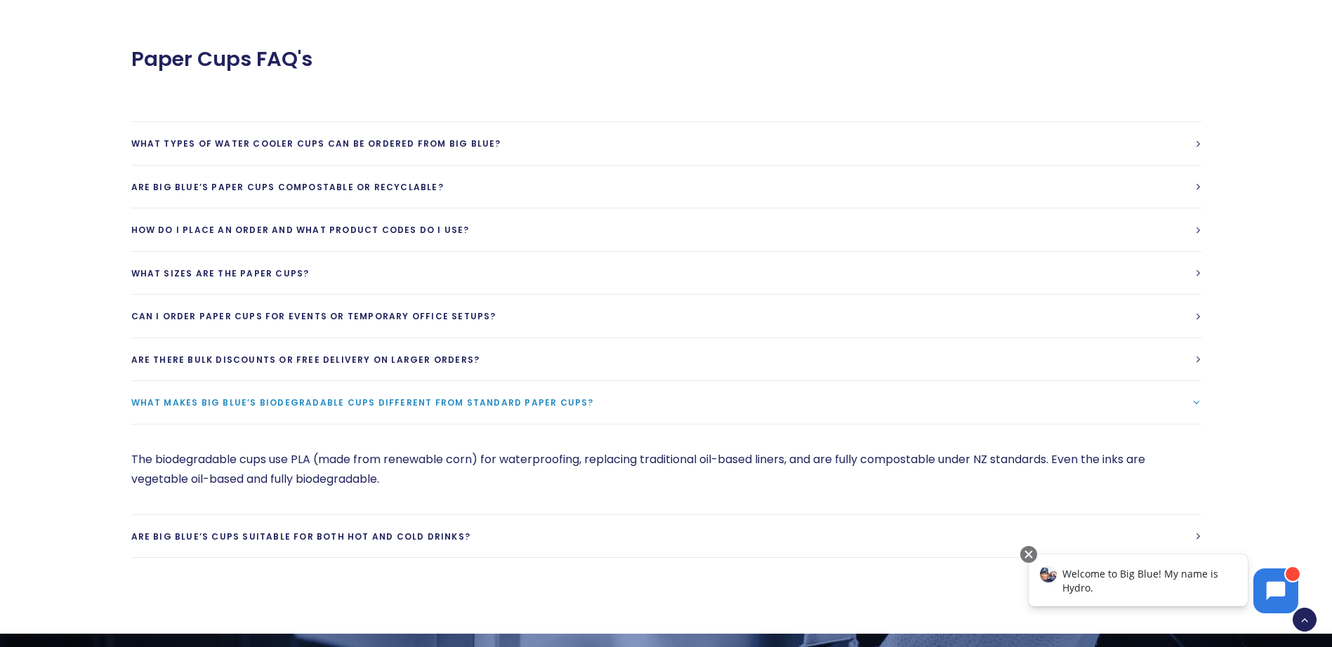
scroll to position [1825, 0]
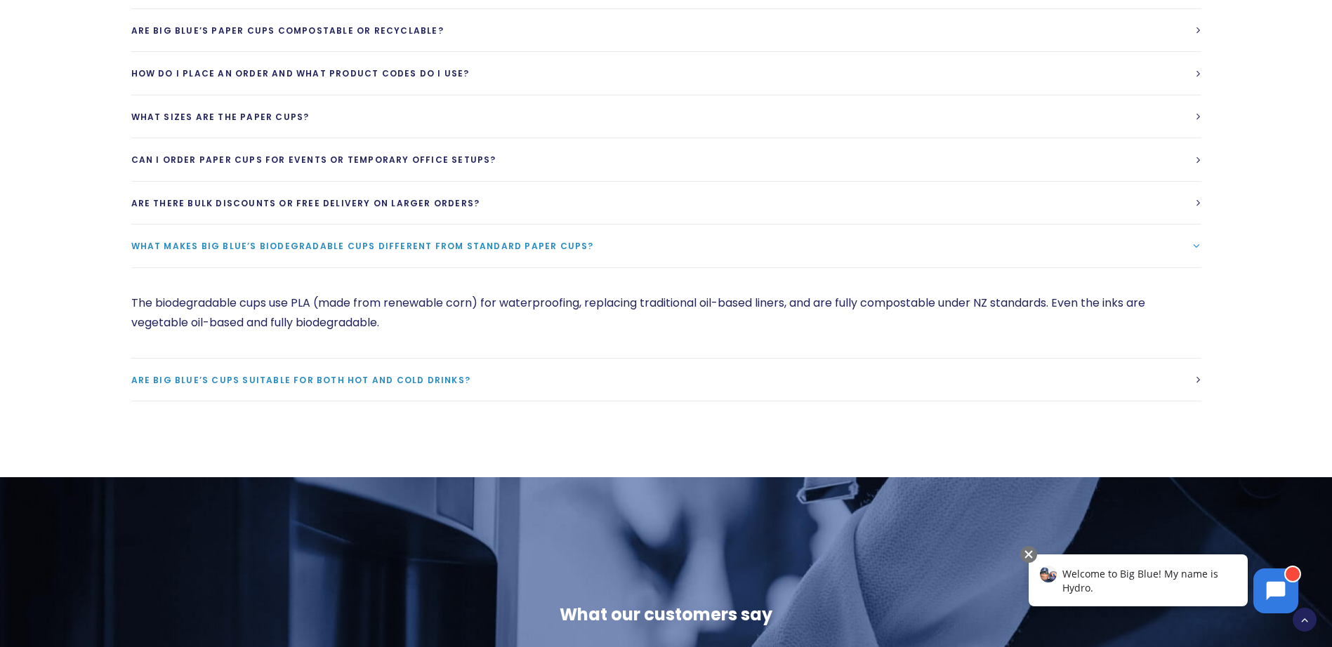
click at [428, 374] on span "Are Big Blue’s cups suitable for both hot and cold drinks?" at bounding box center [301, 380] width 340 height 12
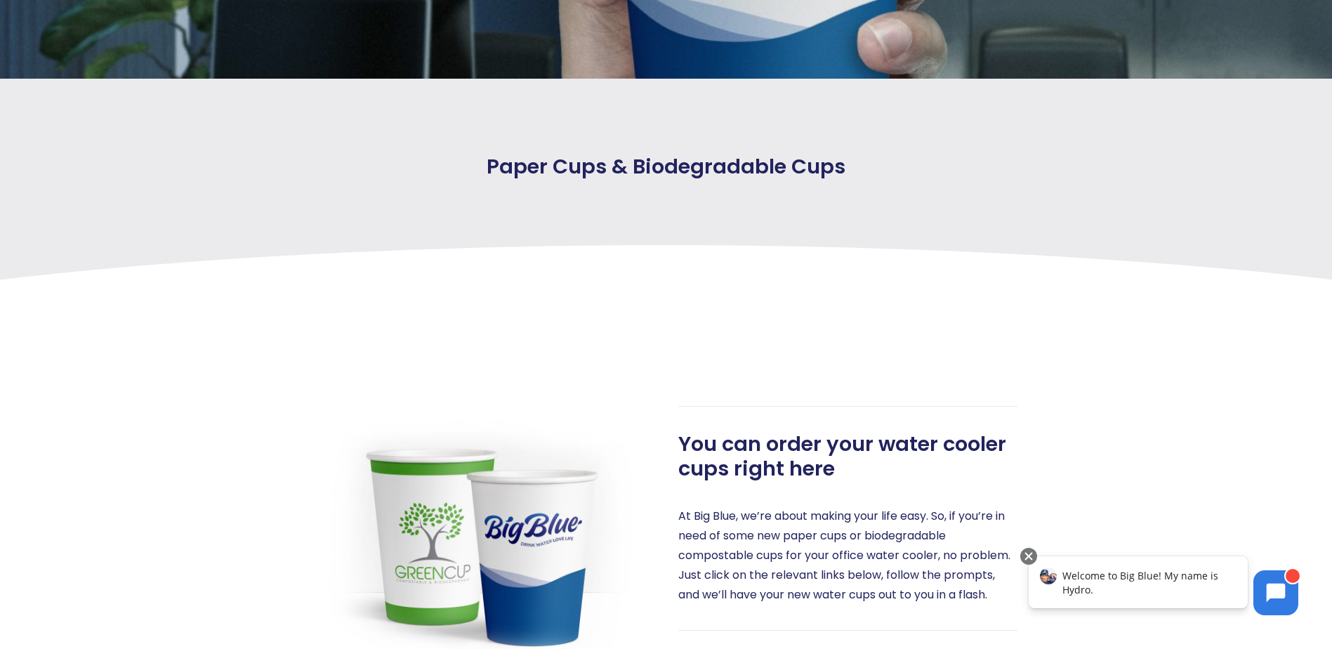
scroll to position [157, 0]
